Goal: Task Accomplishment & Management: Use online tool/utility

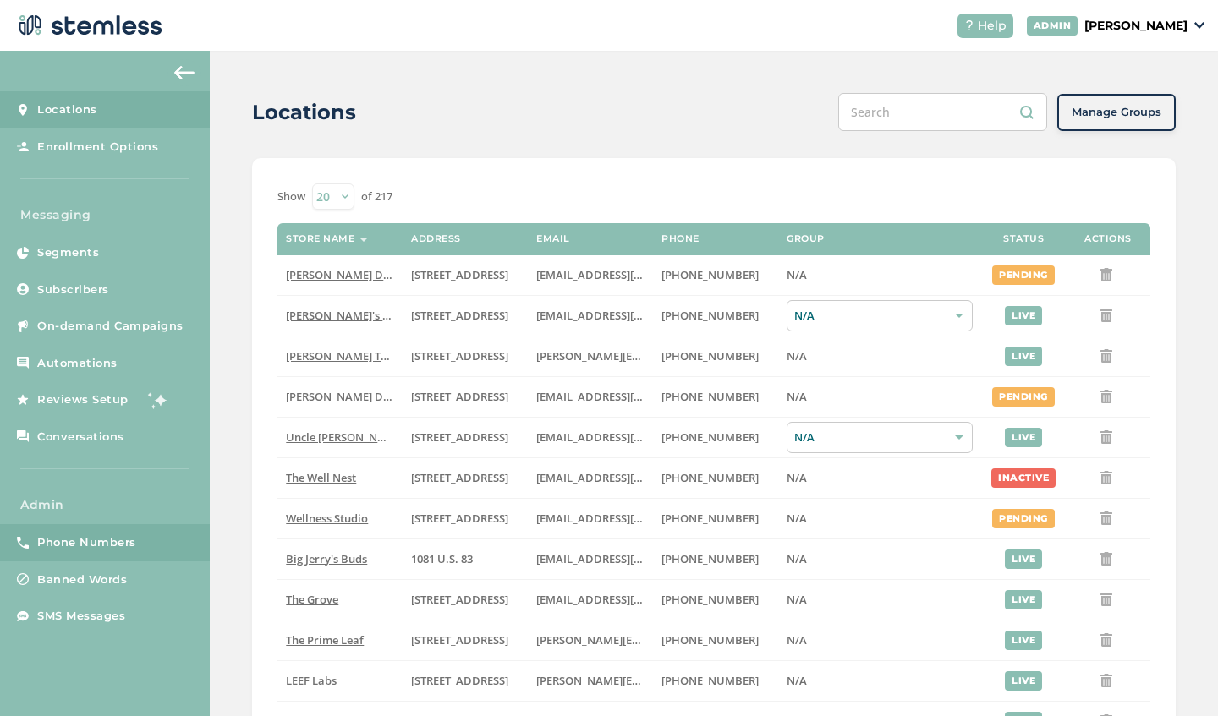
click at [121, 538] on span "Phone Numbers" at bounding box center [86, 543] width 99 height 17
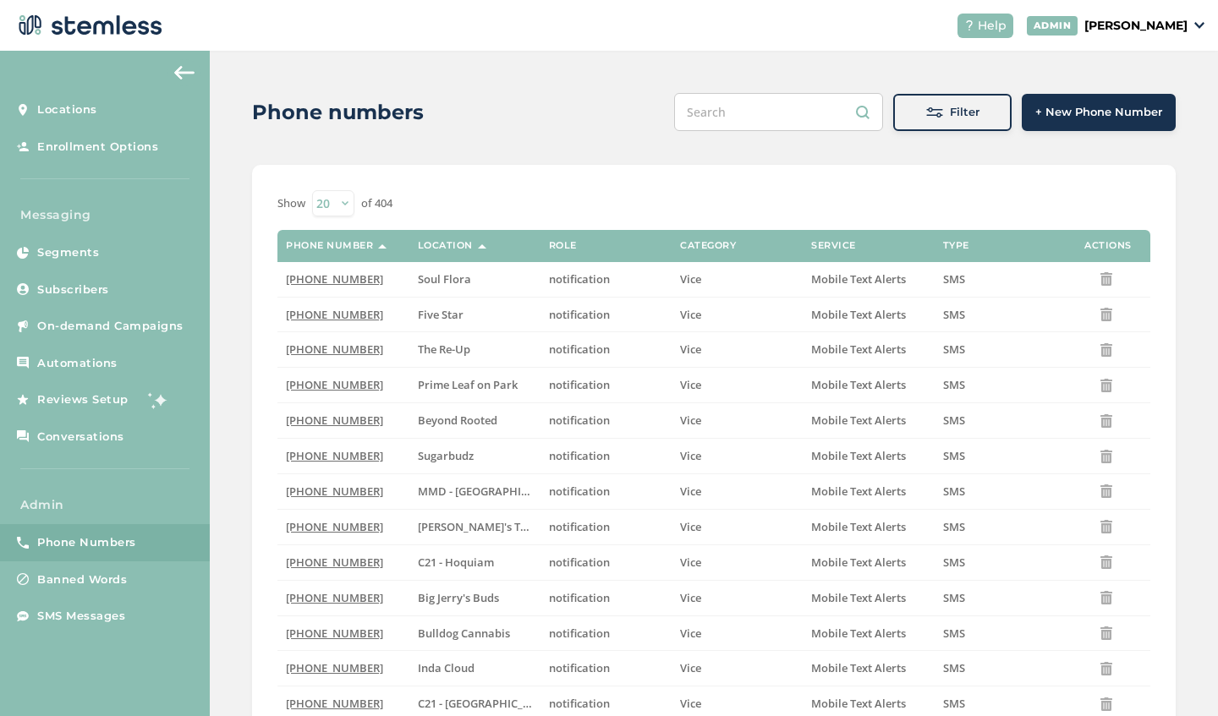
click at [1110, 31] on p "[PERSON_NAME]" at bounding box center [1135, 26] width 103 height 18
click at [1117, 119] on span "Impersonate" at bounding box center [1144, 122] width 83 height 17
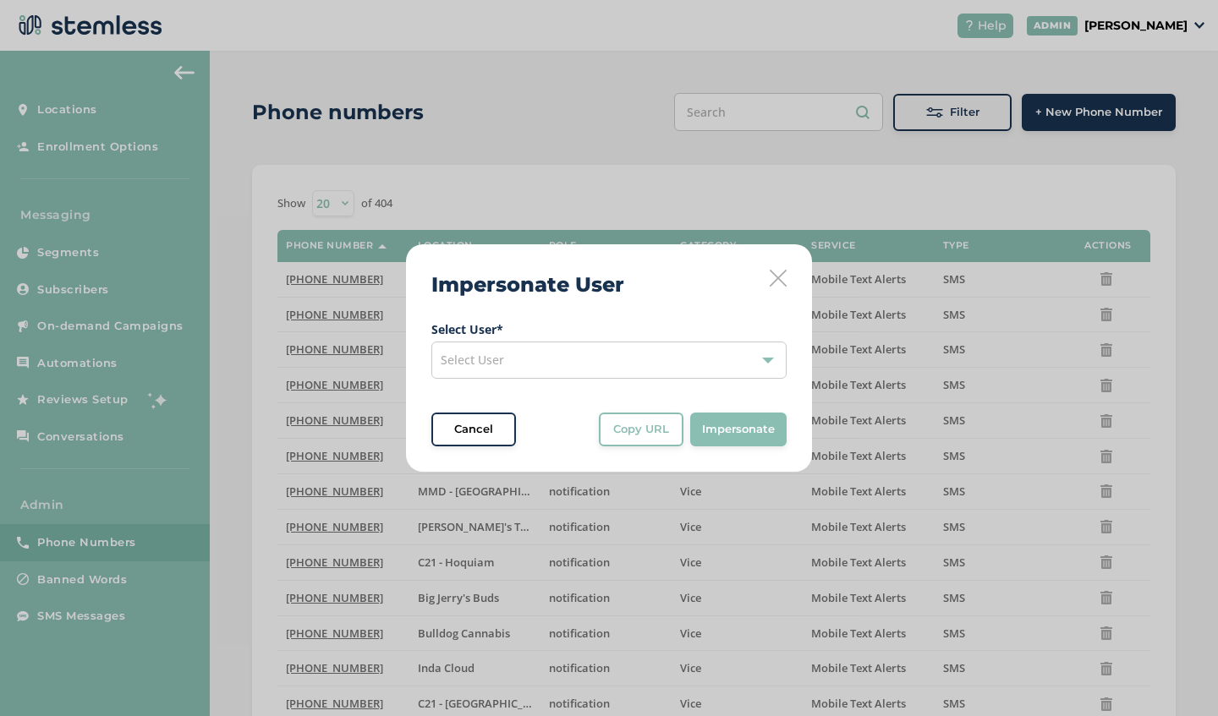
click at [469, 371] on div "Select User" at bounding box center [608, 360] width 355 height 37
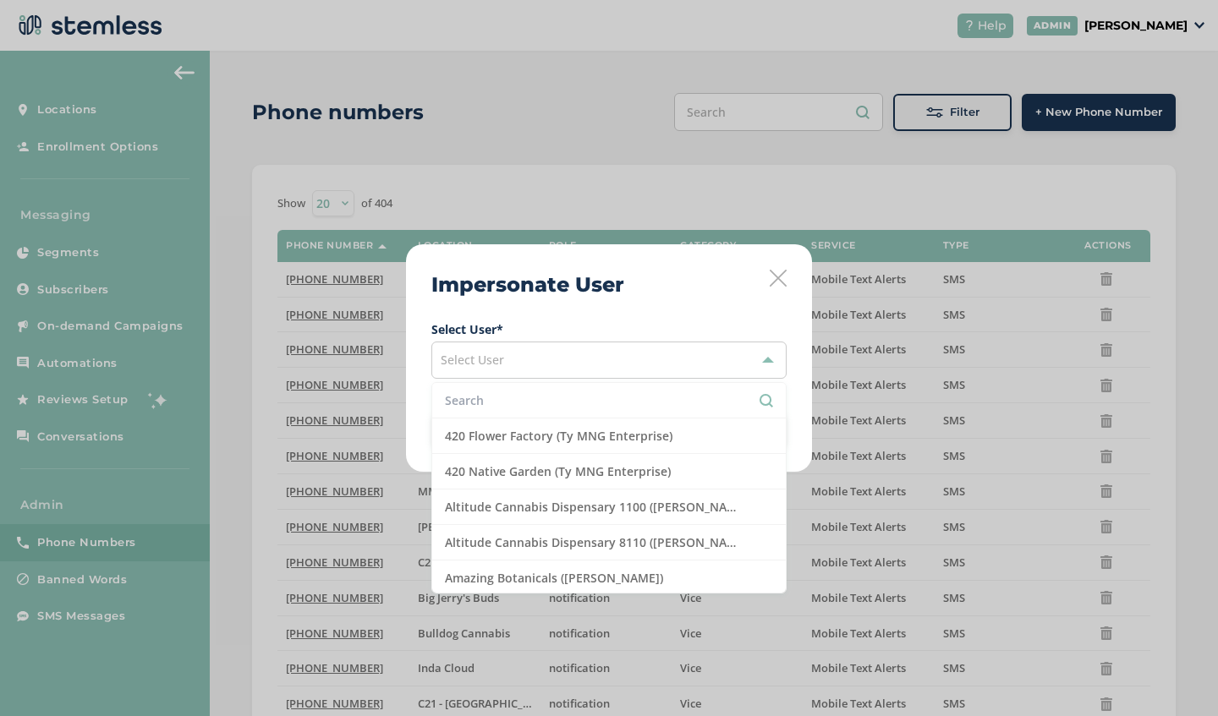
click at [504, 398] on input "text" at bounding box center [609, 401] width 328 height 18
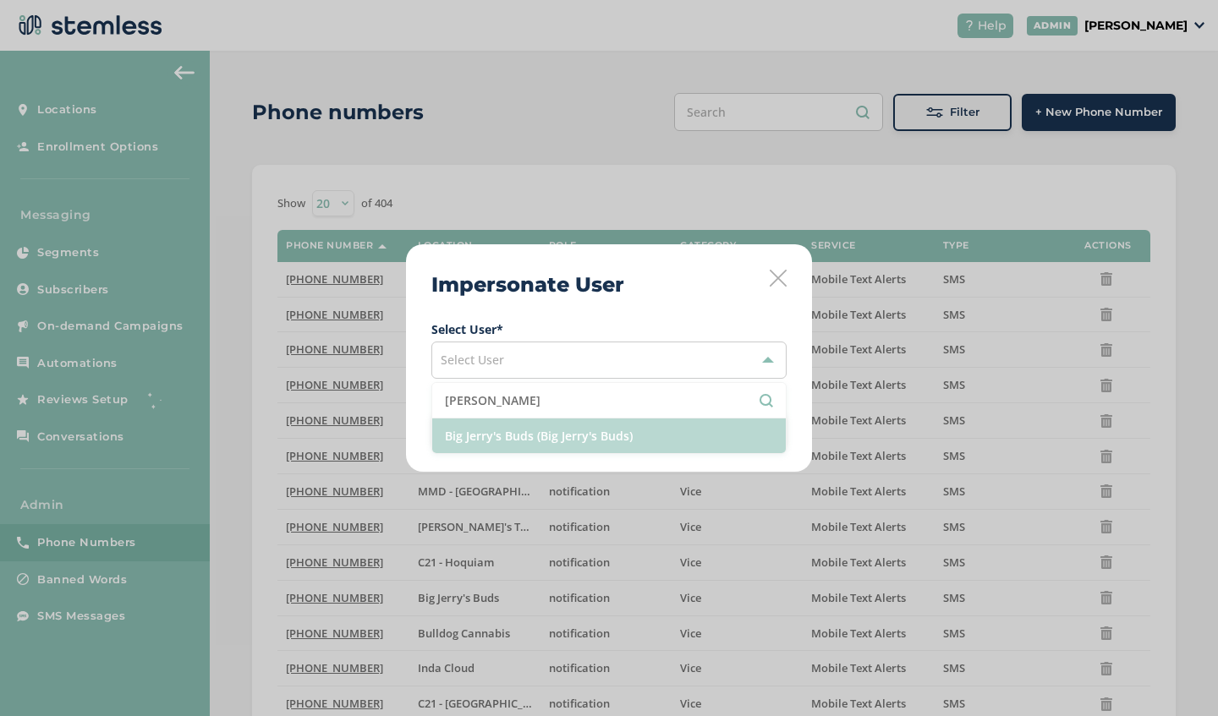
type input "[PERSON_NAME]"
click at [507, 437] on li "Big Jerry's Buds (Big Jerry's Buds)" at bounding box center [609, 436] width 354 height 35
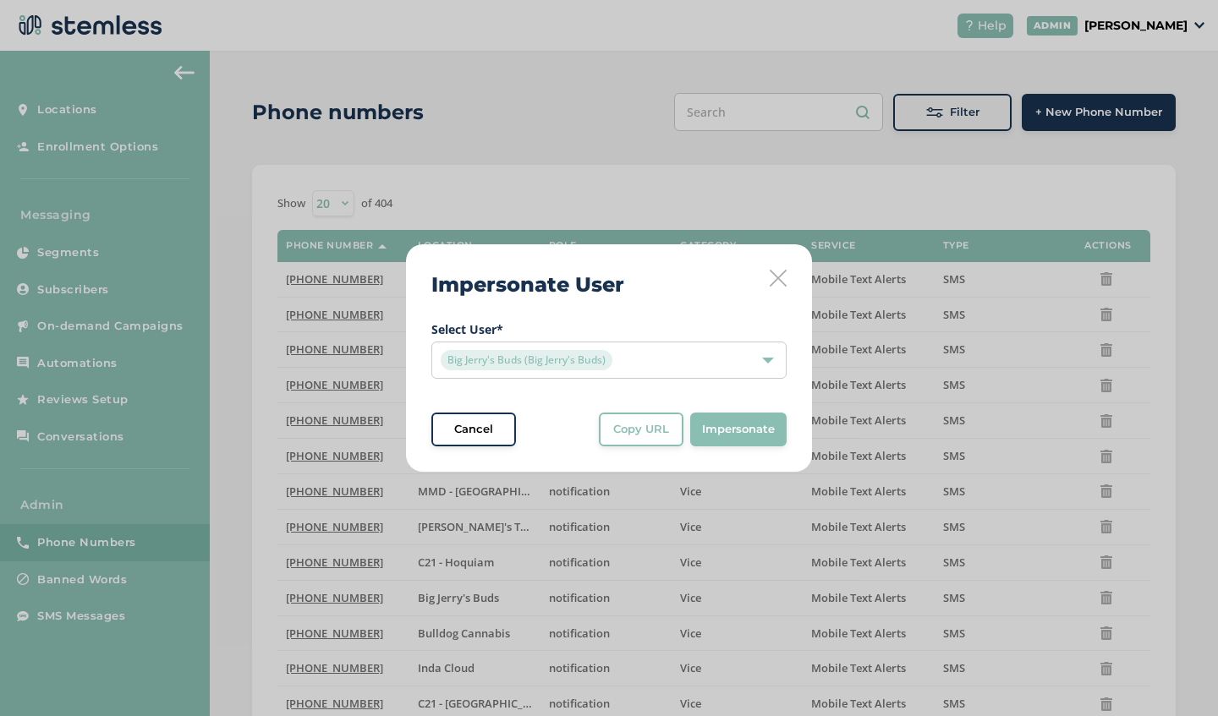
click at [755, 440] on button "Impersonate" at bounding box center [738, 430] width 96 height 34
